Goal: Navigation & Orientation: Find specific page/section

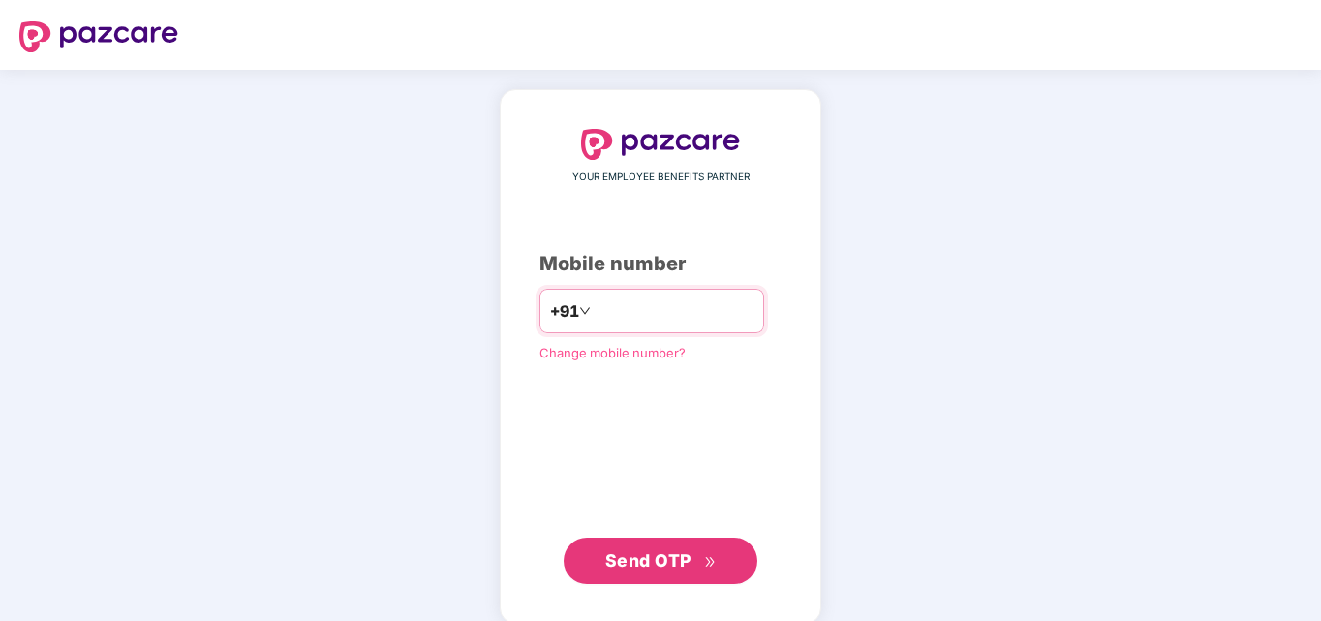
click at [594, 315] on input "number" at bounding box center [673, 310] width 159 height 31
type input "**********"
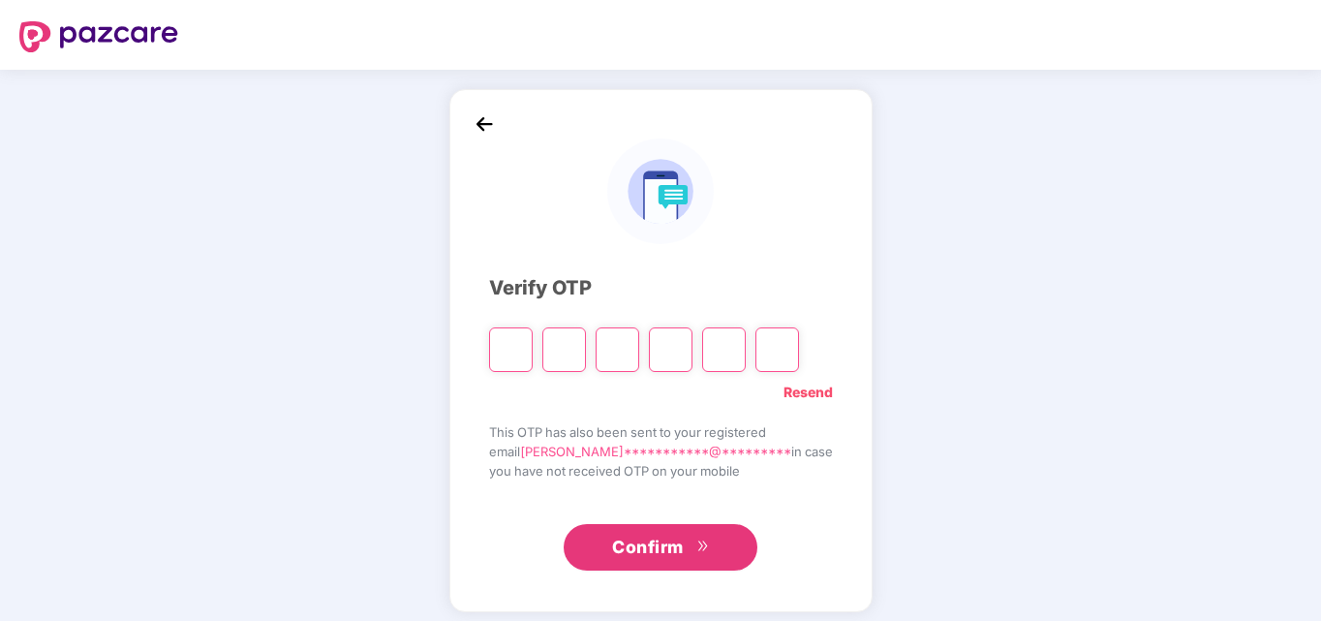
type input "*"
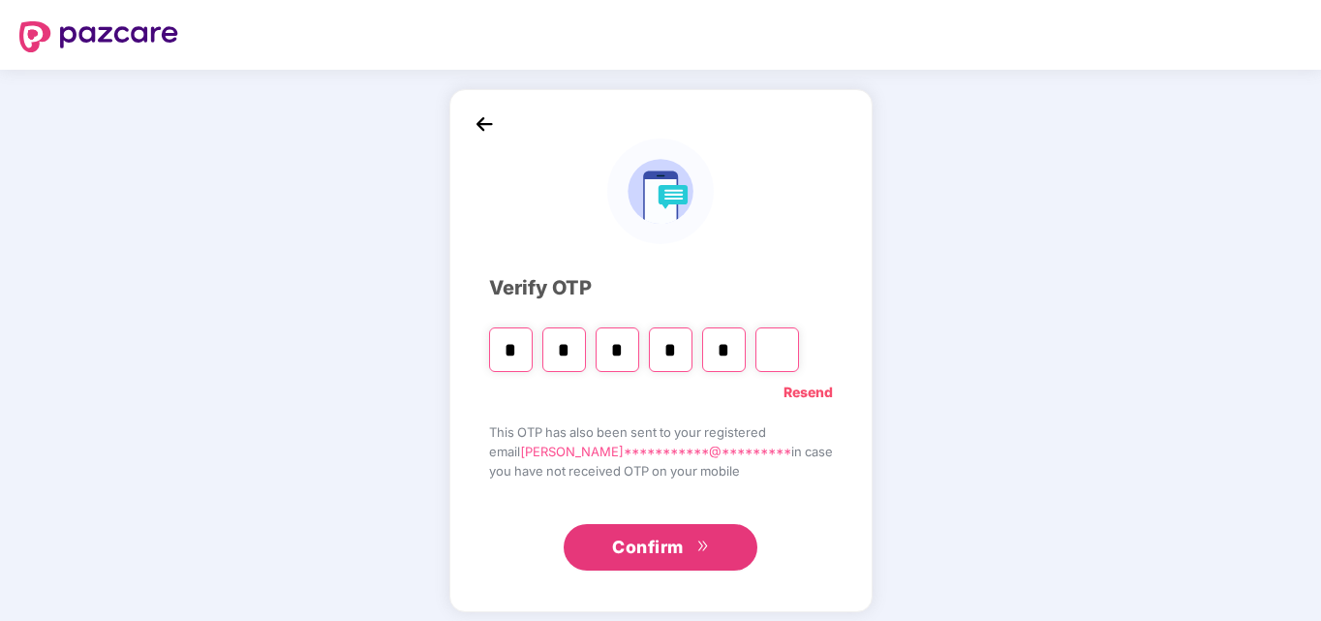
type input "*"
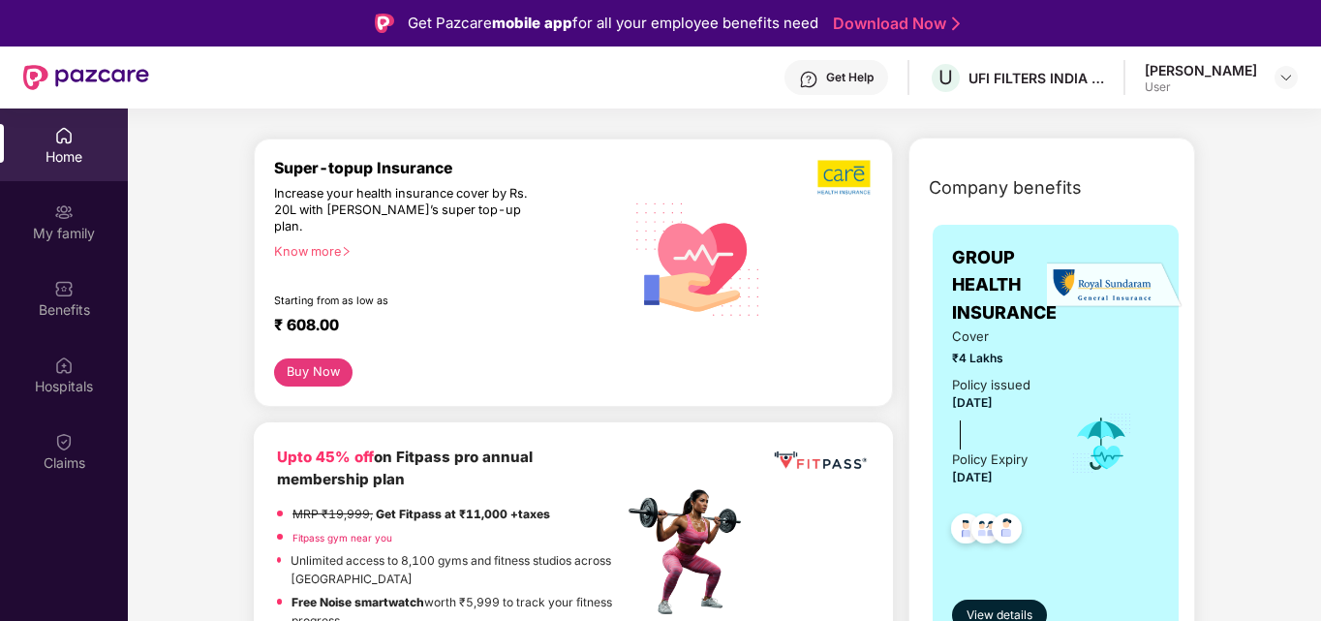
scroll to position [290, 0]
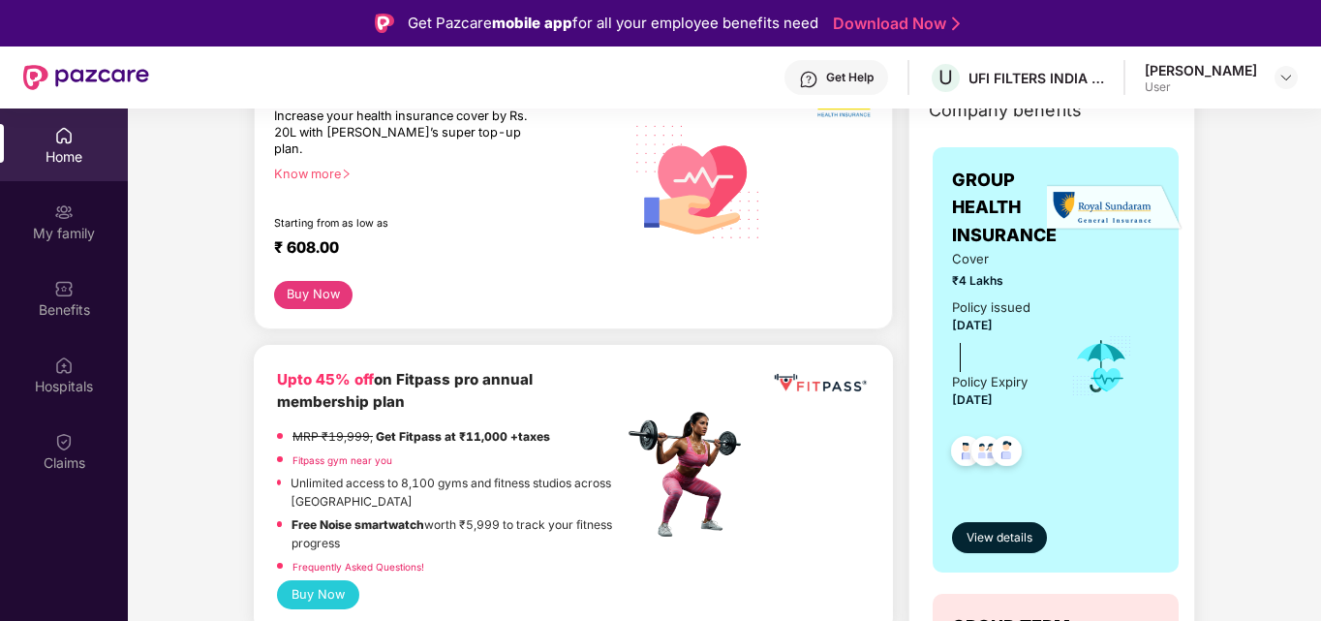
click at [966, 290] on div "Cover ₹4 Lakhs Policy issued [DATE] Policy Expiry [DATE]" at bounding box center [997, 366] width 91 height 234
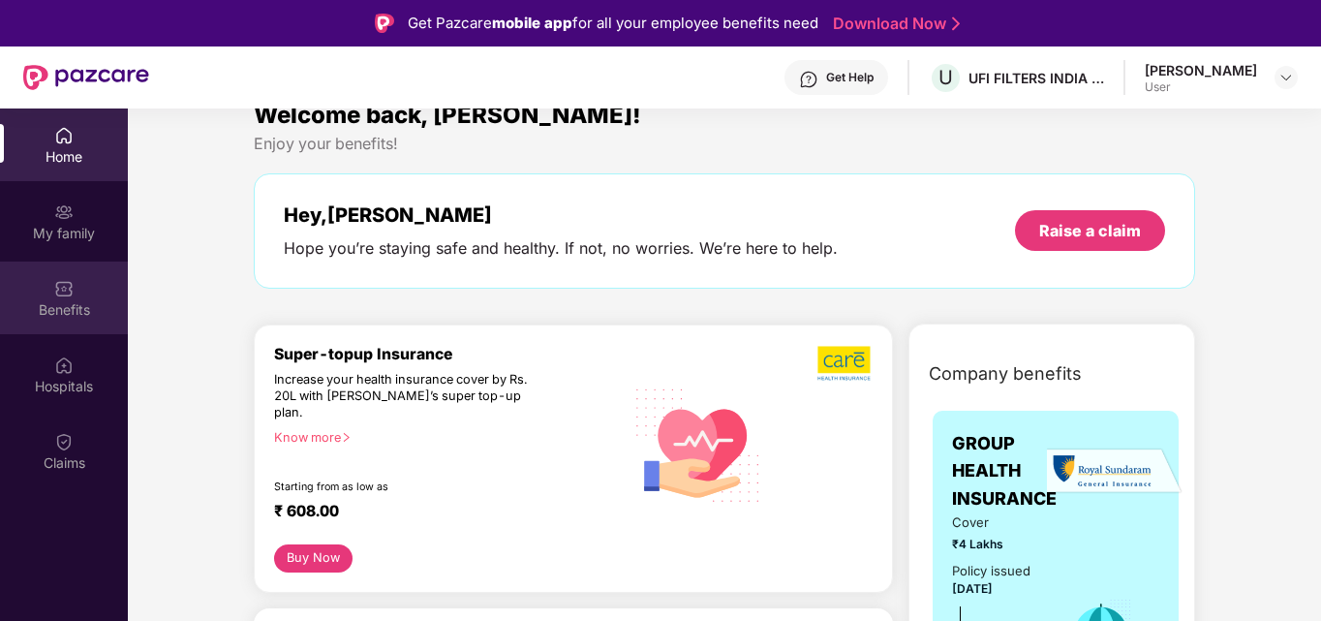
scroll to position [0, 0]
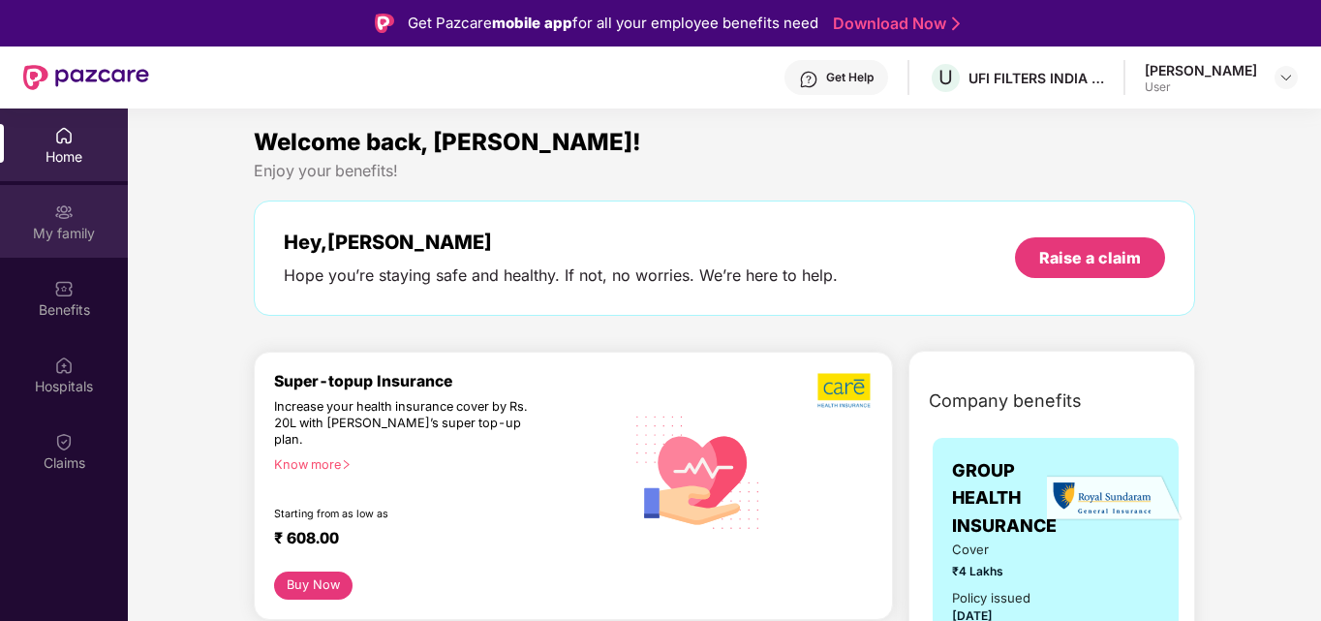
click at [88, 228] on div "My family" at bounding box center [64, 233] width 128 height 19
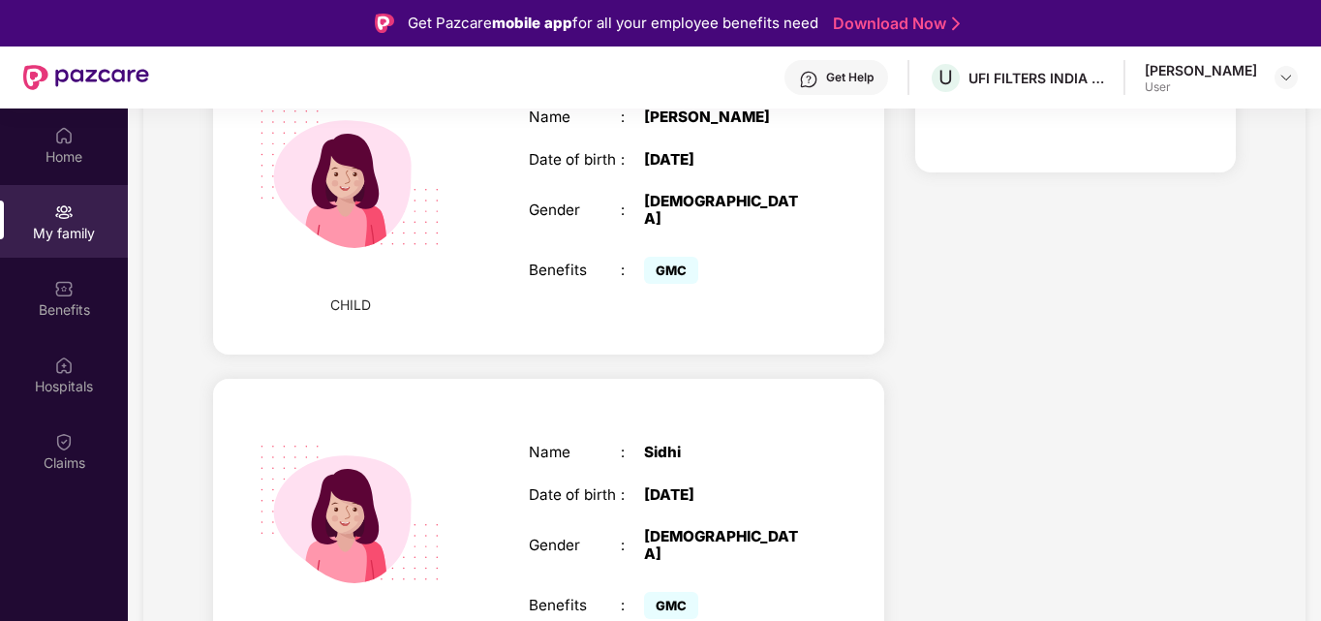
scroll to position [1012, 0]
